Goal: Information Seeking & Learning: Learn about a topic

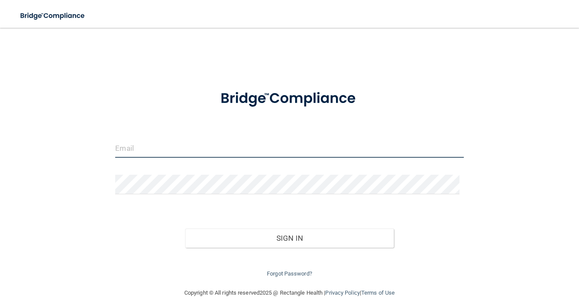
click at [177, 141] on input "email" at bounding box center [289, 148] width 348 height 20
type input "[EMAIL_ADDRESS][DOMAIN_NAME]"
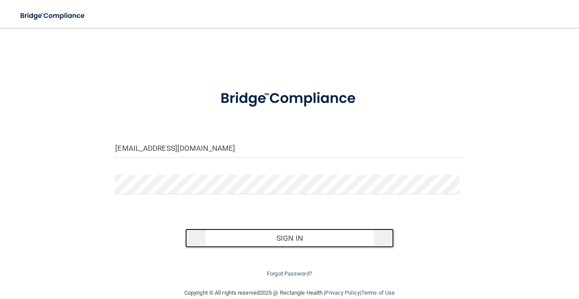
click at [299, 237] on button "Sign In" at bounding box center [289, 238] width 209 height 19
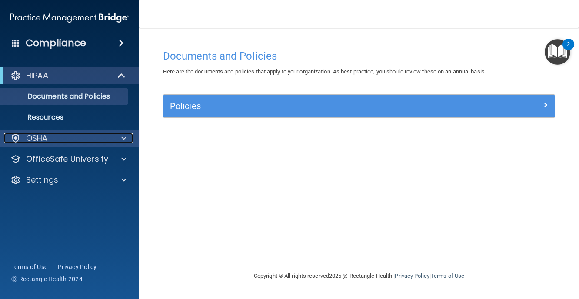
click at [116, 139] on div at bounding box center [123, 138] width 22 height 10
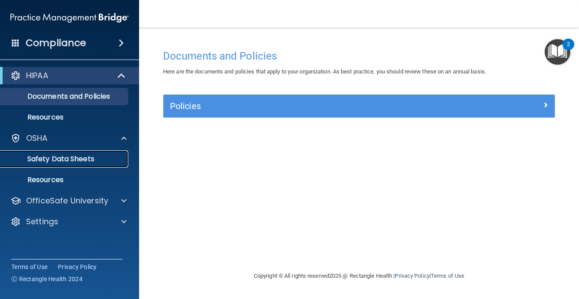
click at [80, 156] on p "Safety Data Sheets" at bounding box center [65, 159] width 119 height 9
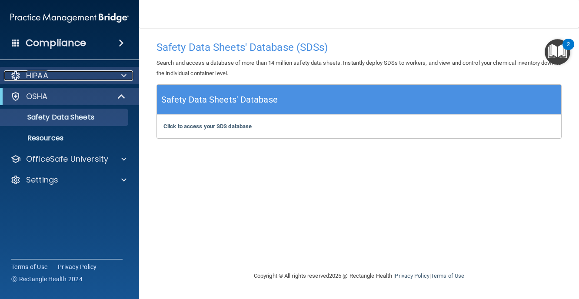
click at [128, 75] on div at bounding box center [123, 75] width 22 height 10
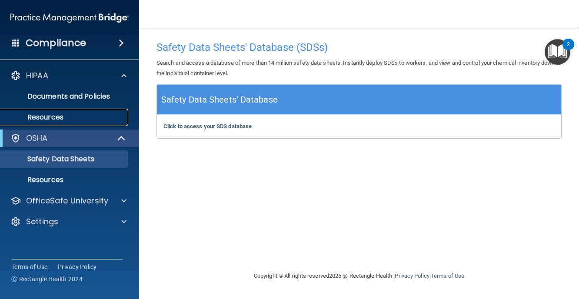
click at [60, 113] on p "Resources" at bounding box center [65, 117] width 119 height 9
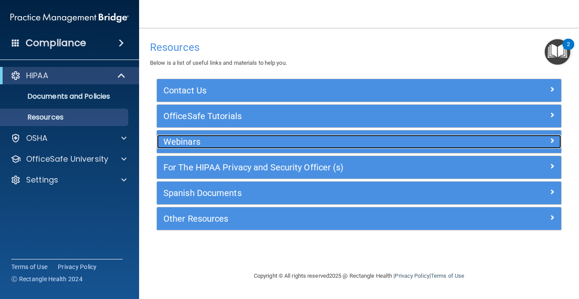
click at [549, 141] on span at bounding box center [551, 140] width 5 height 10
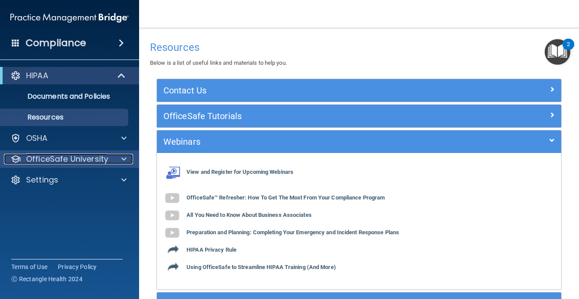
click at [110, 161] on div "OfficeSafe University" at bounding box center [58, 159] width 108 height 10
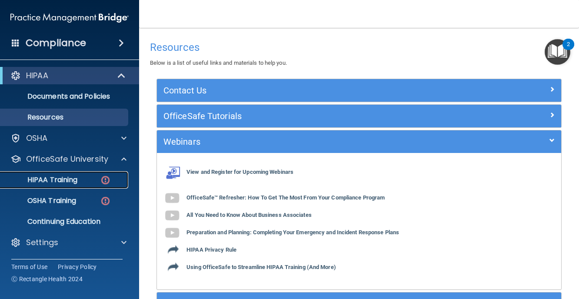
click at [83, 179] on div "HIPAA Training" at bounding box center [65, 180] width 119 height 9
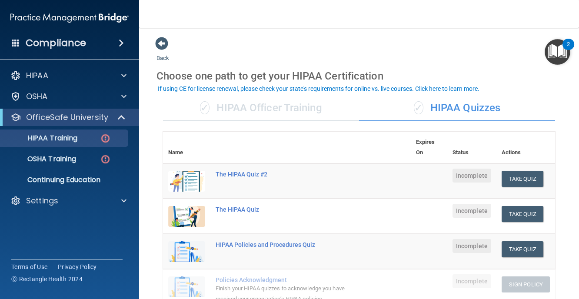
click at [183, 183] on img at bounding box center [186, 181] width 37 height 21
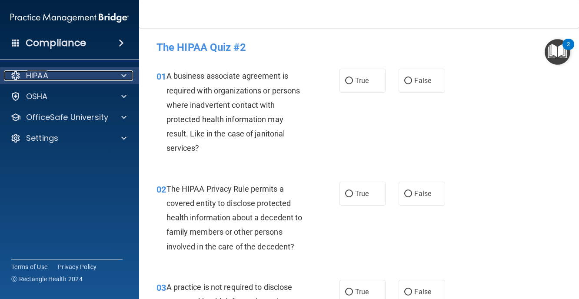
click at [123, 73] on span at bounding box center [123, 75] width 5 height 10
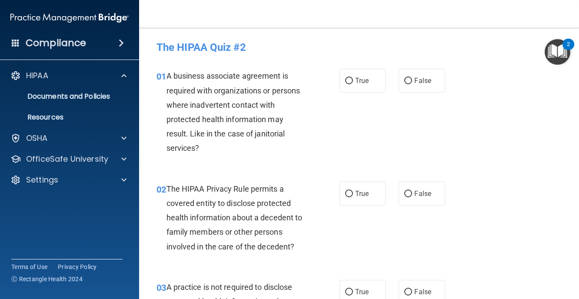
click at [123, 39] on span at bounding box center [121, 43] width 5 height 10
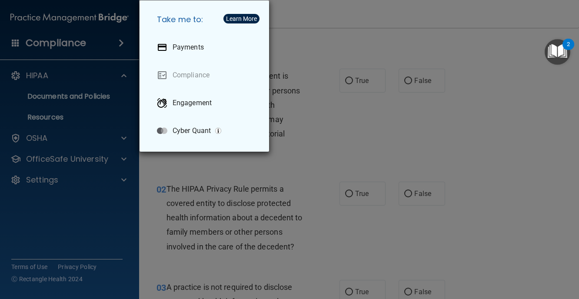
click at [451, 46] on div "Take me to: Payments Compliance Engagement Cyber Quant" at bounding box center [289, 149] width 579 height 299
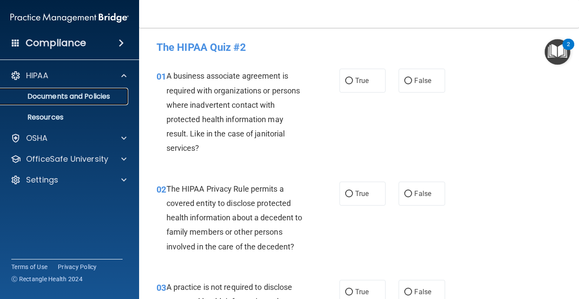
click at [73, 94] on p "Documents and Policies" at bounding box center [65, 96] width 119 height 9
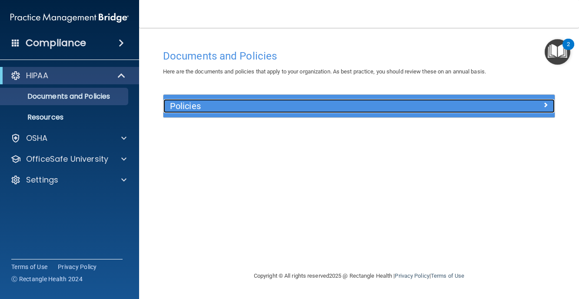
click at [302, 100] on div "Policies" at bounding box center [309, 106] width 293 height 14
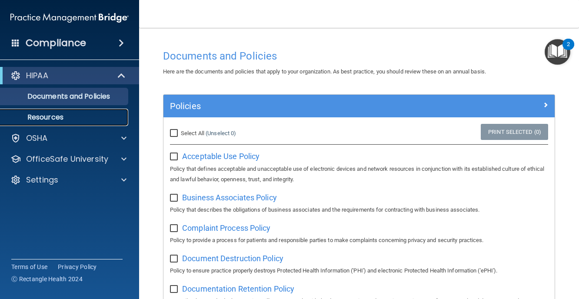
click at [70, 118] on p "Resources" at bounding box center [65, 117] width 119 height 9
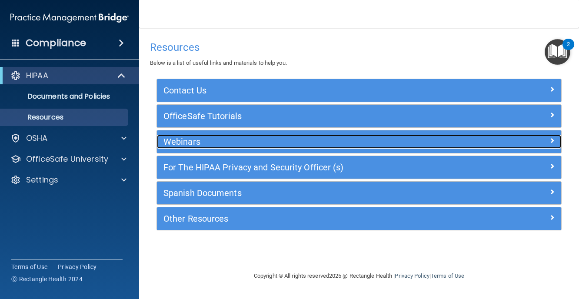
click at [192, 140] on h5 "Webinars" at bounding box center [308, 142] width 290 height 10
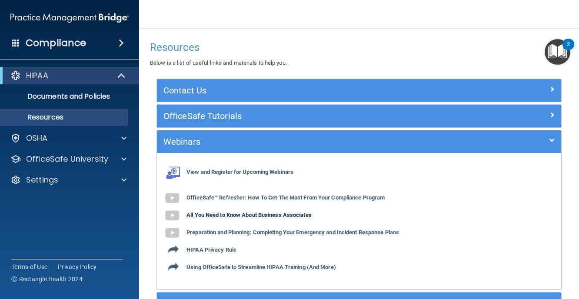
click at [257, 215] on b "All You Need to Know About Business Associates" at bounding box center [248, 215] width 125 height 7
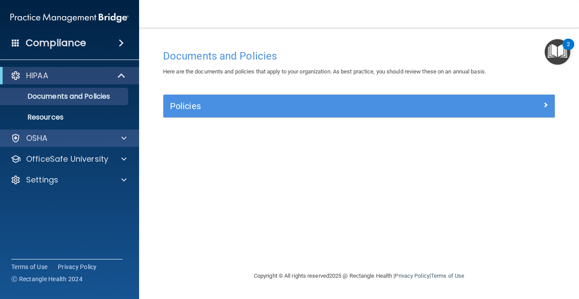
click at [70, 133] on div "OSHA" at bounding box center [69, 137] width 139 height 17
click at [73, 140] on div "OSHA" at bounding box center [58, 138] width 108 height 10
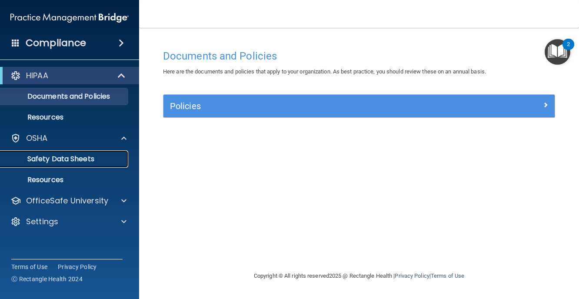
click at [76, 152] on link "Safety Data Sheets" at bounding box center [59, 158] width 137 height 17
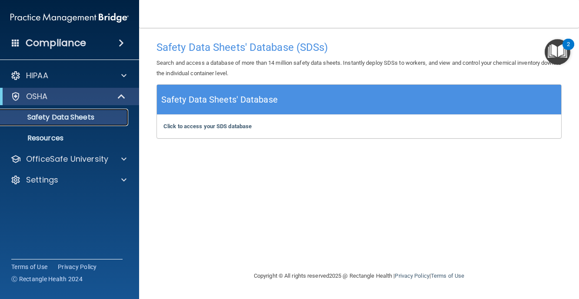
click at [63, 116] on p "Safety Data Sheets" at bounding box center [65, 117] width 119 height 9
click at [316, 110] on div "Safety Data Sheets' Database" at bounding box center [359, 100] width 404 height 30
click at [228, 126] on b "Click to access your SDS database" at bounding box center [207, 126] width 88 height 7
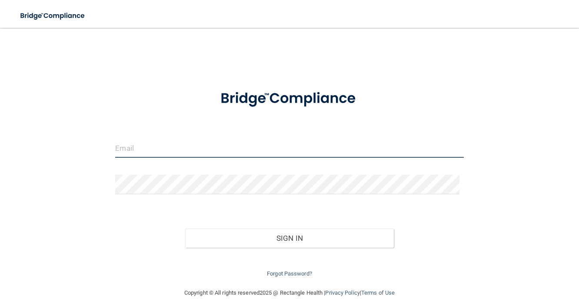
click at [185, 148] on input "email" at bounding box center [289, 148] width 348 height 20
type input "[EMAIL_ADDRESS][DOMAIN_NAME]"
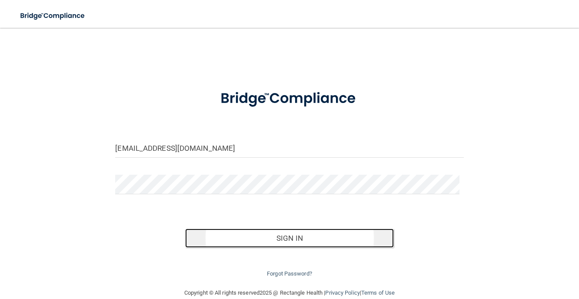
click at [269, 236] on button "Sign In" at bounding box center [289, 238] width 209 height 19
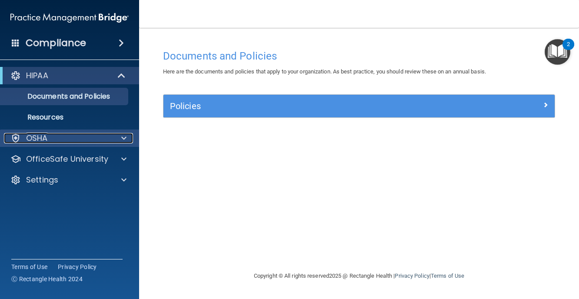
click at [49, 137] on div "OSHA" at bounding box center [58, 138] width 108 height 10
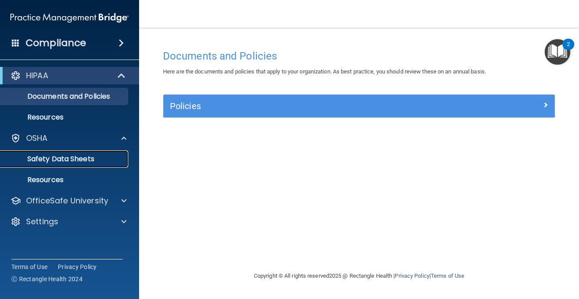
click at [50, 159] on p "Safety Data Sheets" at bounding box center [65, 159] width 119 height 9
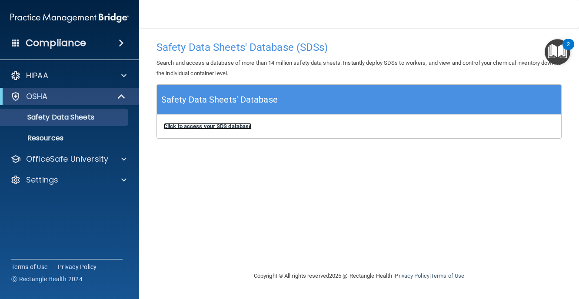
click at [215, 126] on b "Click to access your SDS database" at bounding box center [207, 126] width 88 height 7
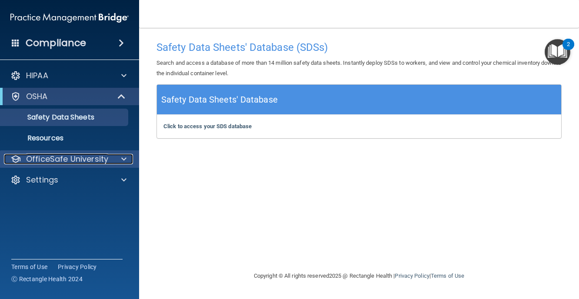
click at [67, 159] on p "OfficeSafe University" at bounding box center [67, 159] width 82 height 10
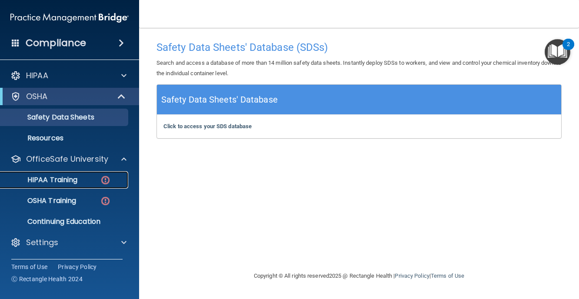
click at [64, 181] on p "HIPAA Training" at bounding box center [42, 180] width 72 height 9
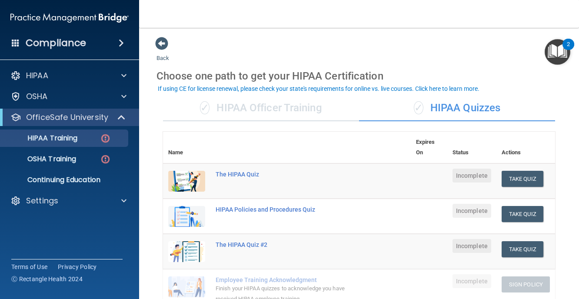
click at [237, 110] on div "✓ HIPAA Officer Training" at bounding box center [261, 108] width 196 height 26
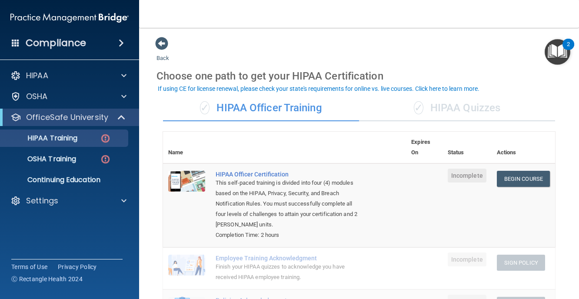
click at [273, 91] on div "If using CE for license renewal, please check your state's requirements for onl…" at bounding box center [319, 89] width 322 height 6
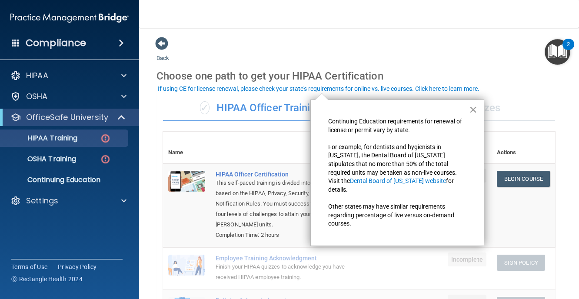
click at [472, 109] on button "×" at bounding box center [473, 110] width 8 height 14
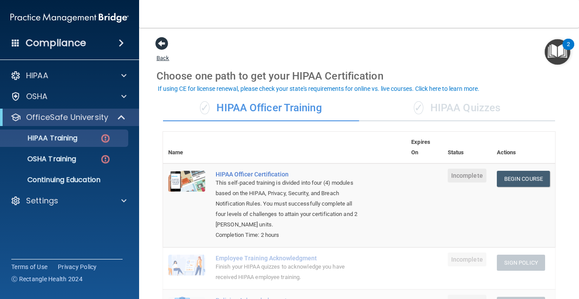
click at [164, 43] on span at bounding box center [161, 43] width 13 height 13
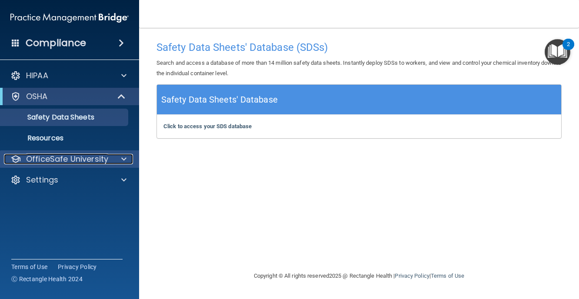
click at [57, 157] on p "OfficeSafe University" at bounding box center [67, 159] width 82 height 10
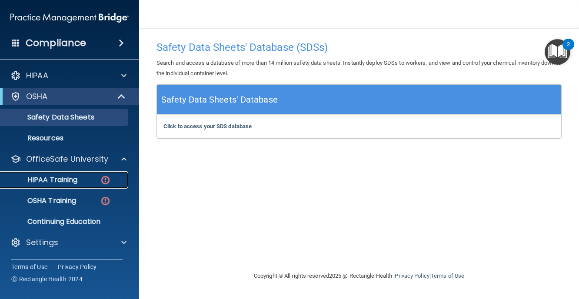
click at [73, 185] on link "HIPAA Training" at bounding box center [59, 179] width 137 height 17
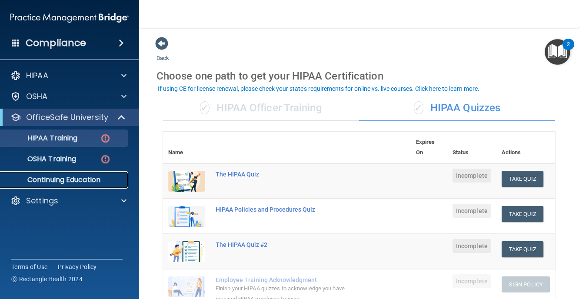
click at [74, 179] on p "Continuing Education" at bounding box center [65, 180] width 119 height 9
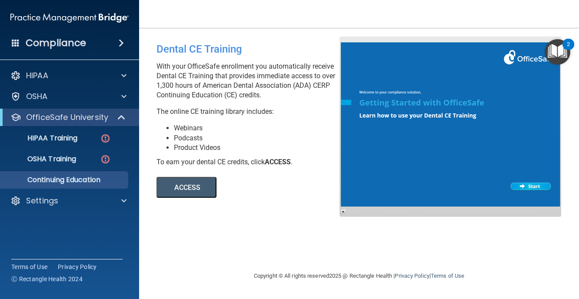
click at [531, 183] on div at bounding box center [450, 126] width 222 height 180
